Goal: Information Seeking & Learning: Learn about a topic

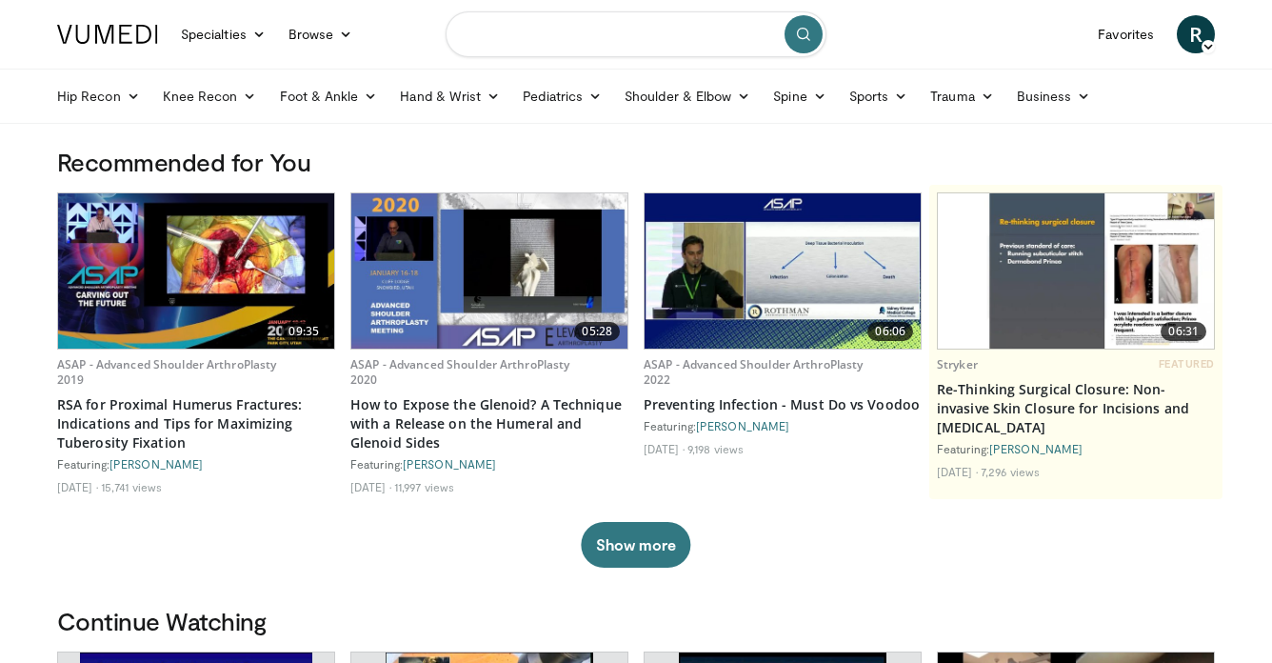
click at [527, 45] on input "Search topics, interventions" at bounding box center [636, 34] width 381 height 46
type input "********"
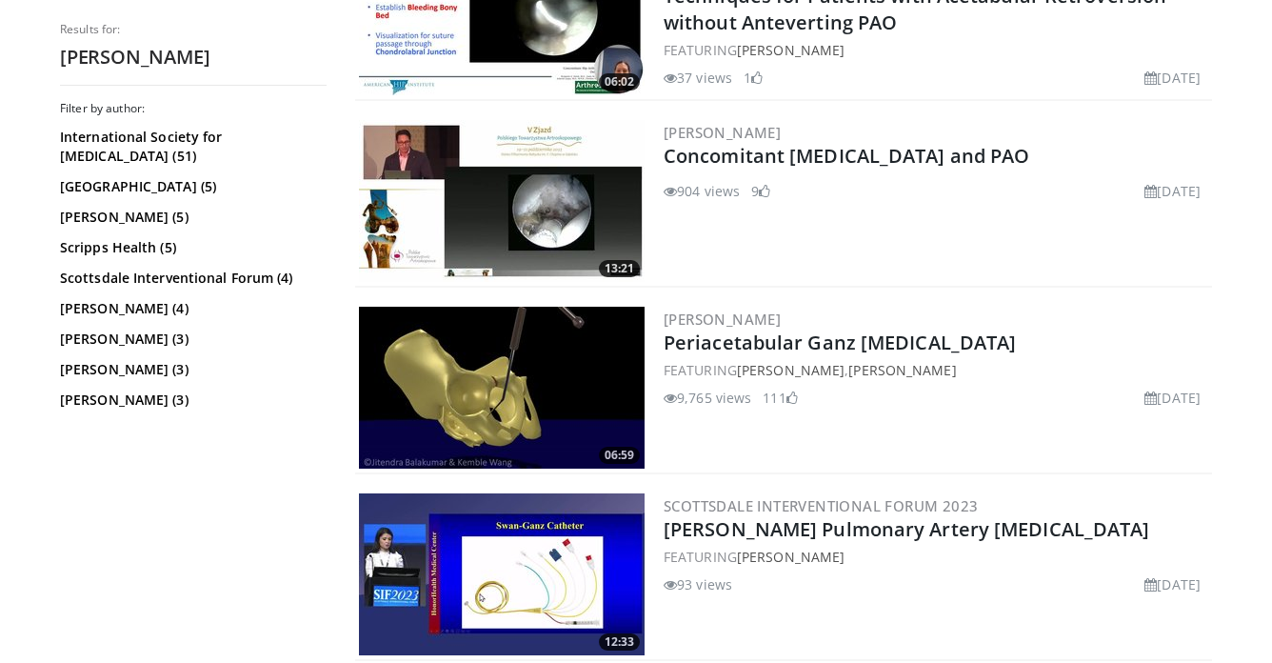
scroll to position [847, 0]
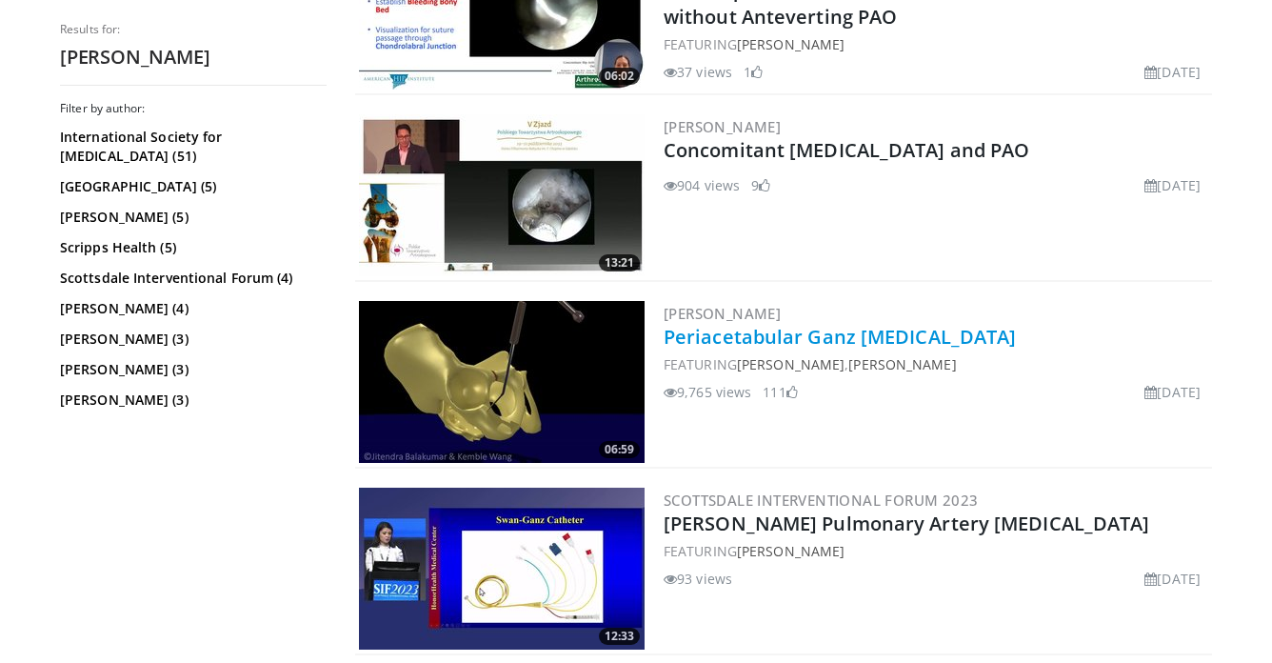
click at [794, 333] on link "Periacetabular Ganz [MEDICAL_DATA]" at bounding box center [840, 337] width 352 height 26
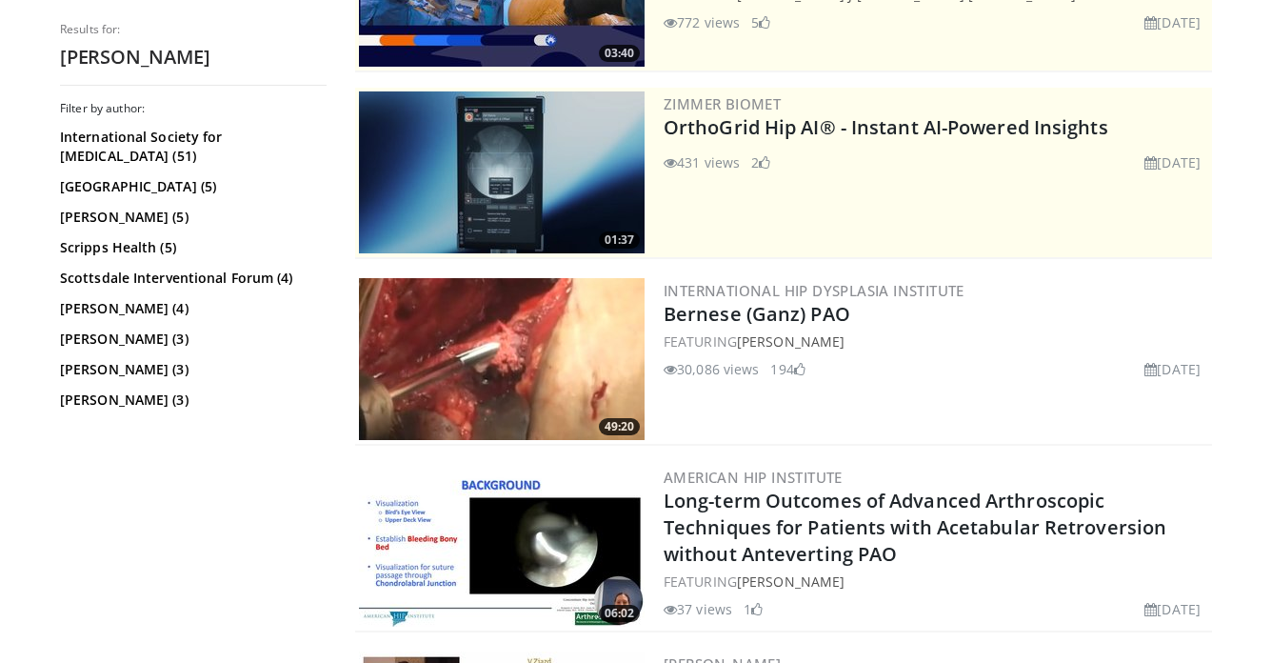
scroll to position [311, 0]
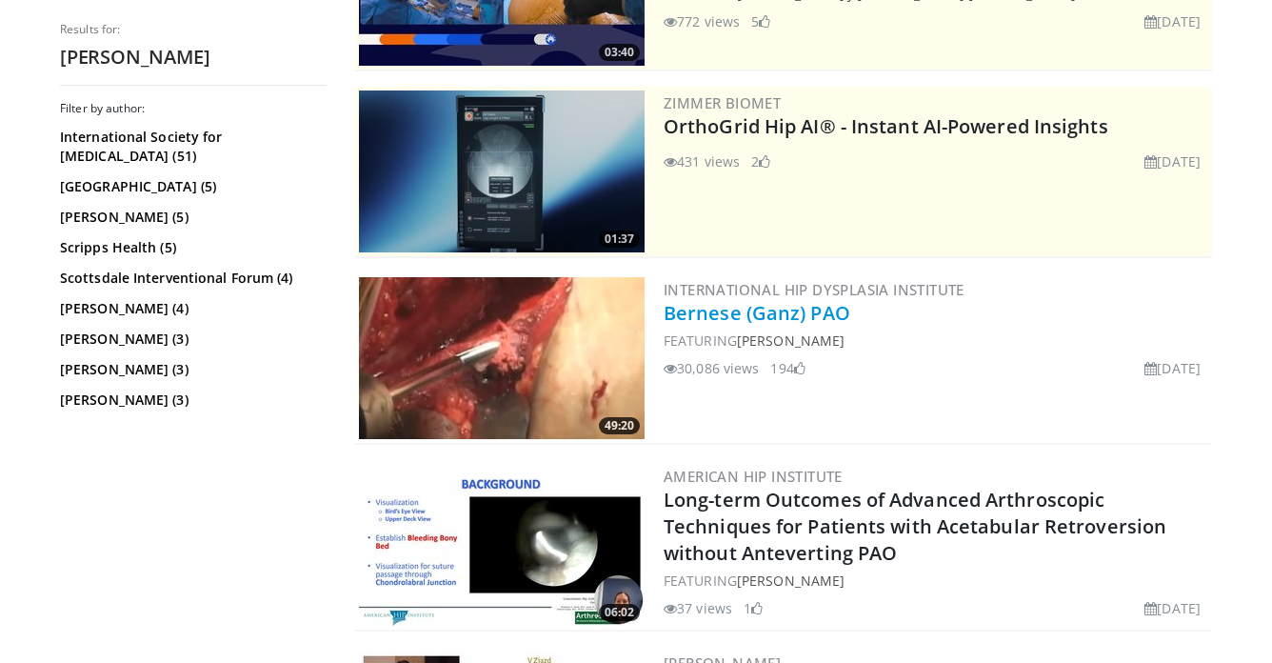
click at [745, 317] on link "Bernese (Ganz) PAO" at bounding box center [757, 313] width 187 height 26
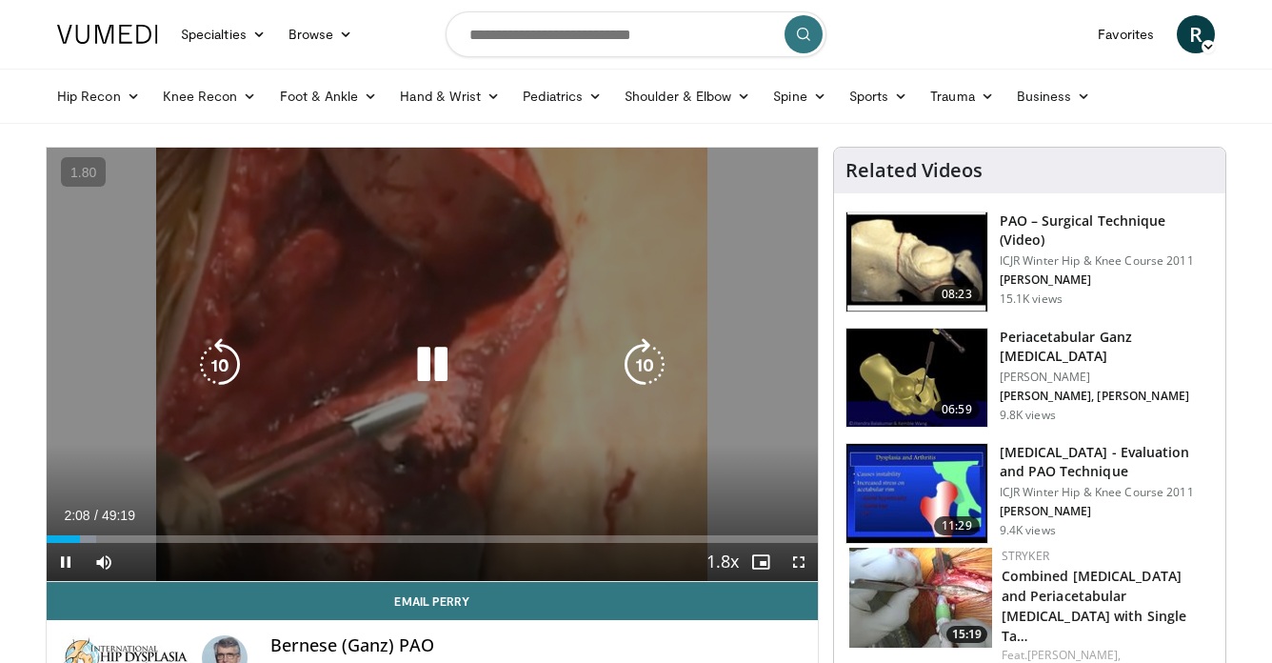
click at [422, 391] on div "10 seconds Tap to unmute" at bounding box center [432, 364] width 771 height 433
click at [423, 390] on icon "Video Player" at bounding box center [432, 364] width 53 height 53
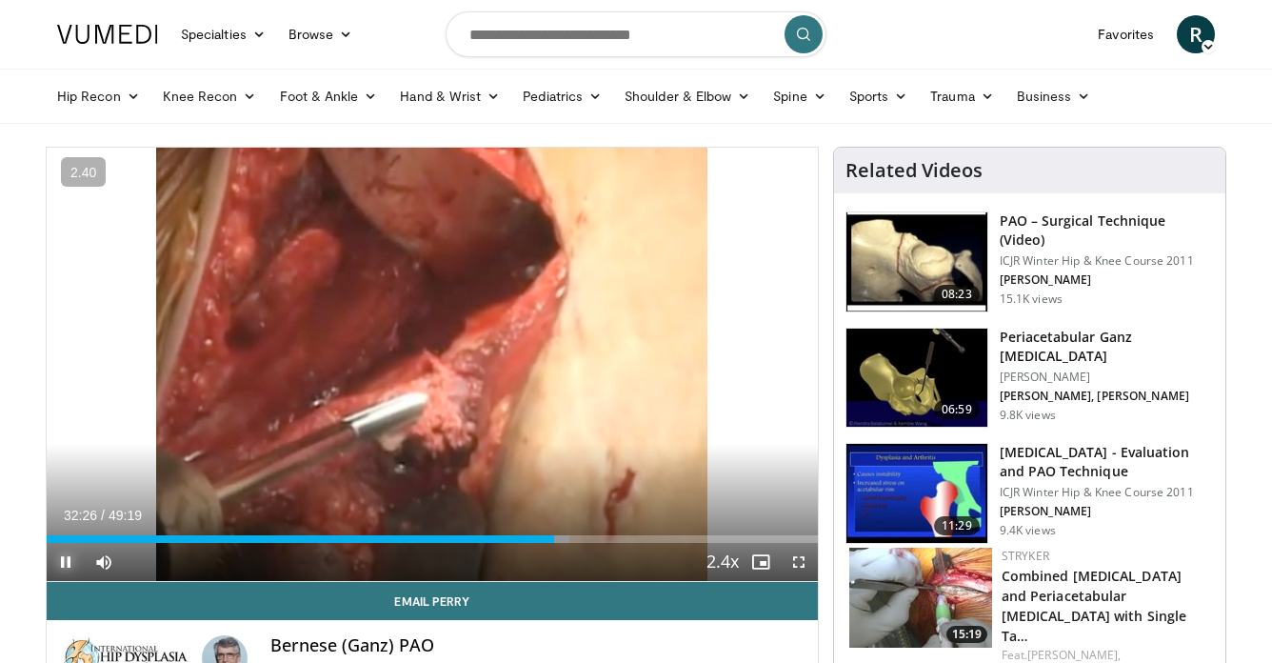
click at [65, 563] on span "Video Player" at bounding box center [66, 562] width 38 height 38
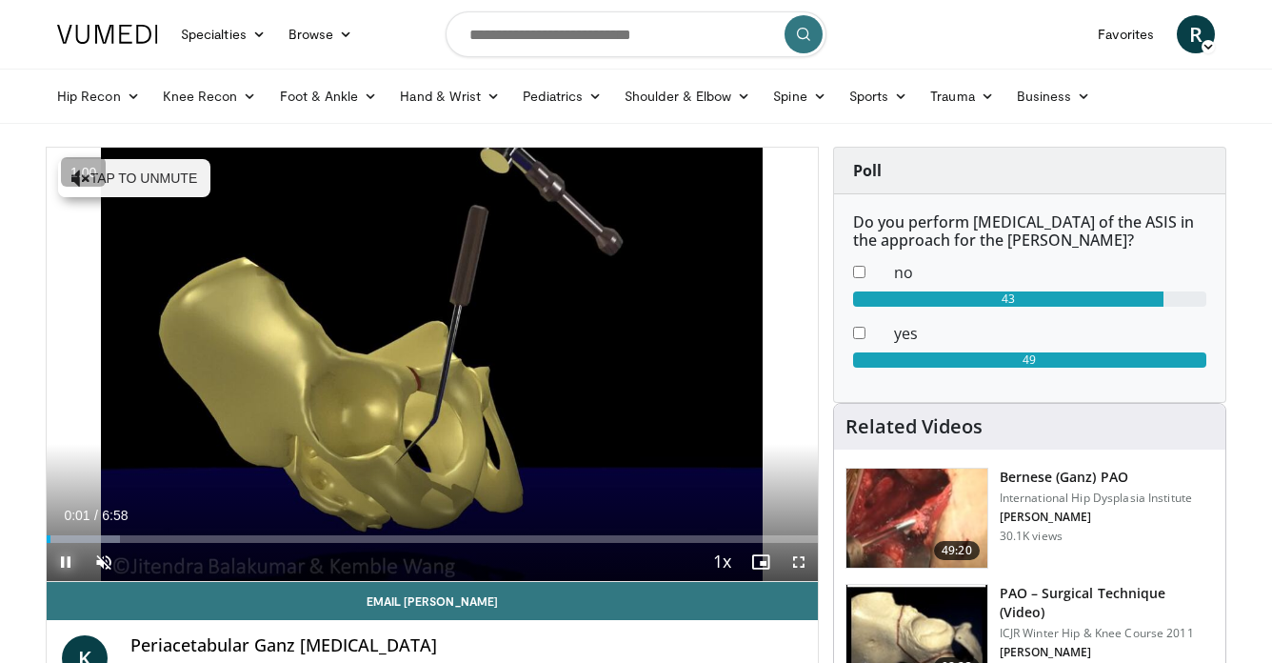
click at [64, 570] on span "Video Player" at bounding box center [66, 562] width 38 height 38
